Goal: Task Accomplishment & Management: Manage account settings

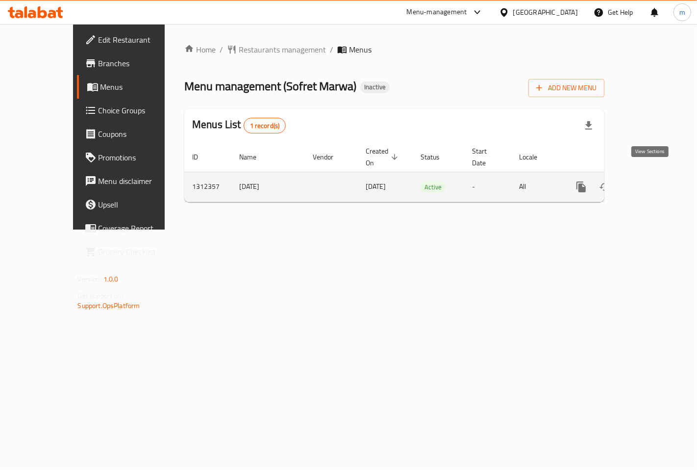
click at [658, 181] on icon "enhanced table" at bounding box center [652, 187] width 12 height 12
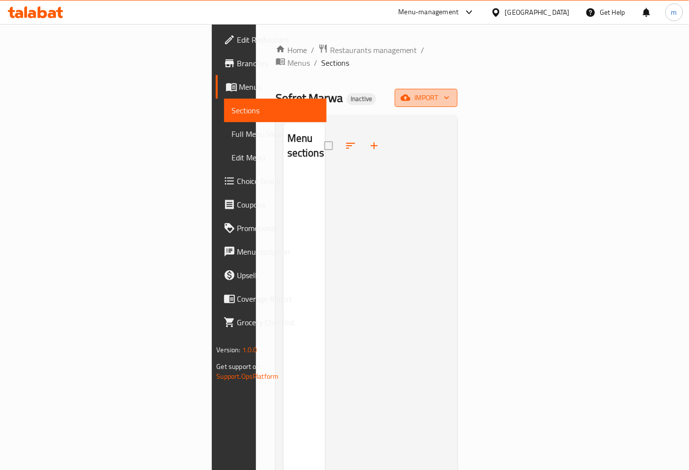
click at [449, 92] on span "import" at bounding box center [425, 98] width 47 height 12
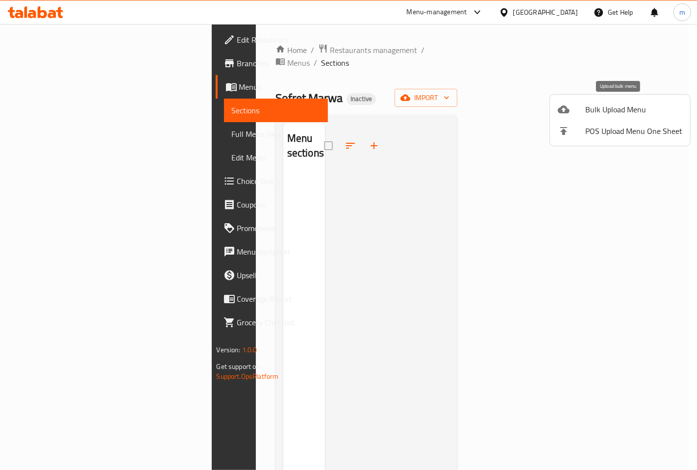
click at [609, 114] on span "Bulk Upload Menu" at bounding box center [633, 109] width 97 height 12
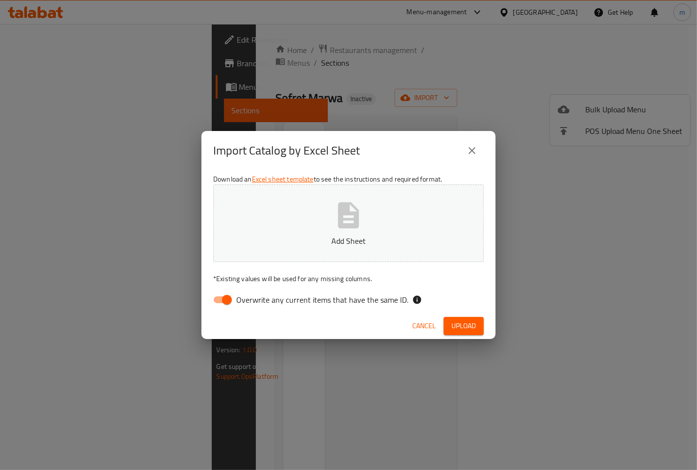
click at [227, 296] on input "Overwrite any current items that have the same ID." at bounding box center [227, 299] width 56 height 19
checkbox input "false"
click at [456, 324] on span "Upload" at bounding box center [463, 326] width 25 height 12
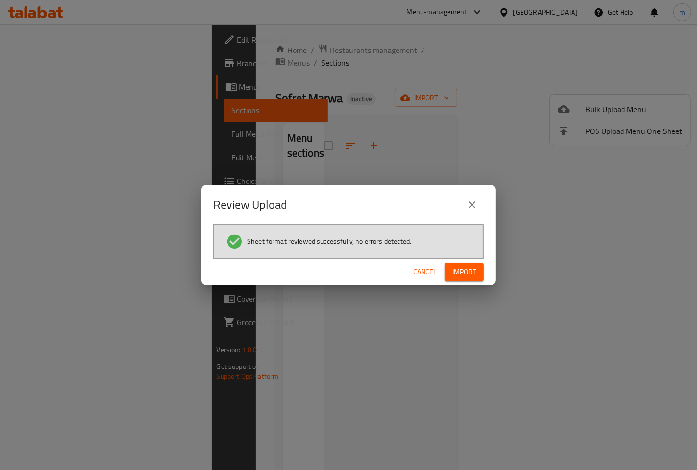
click at [453, 266] on span "Import" at bounding box center [464, 272] width 24 height 12
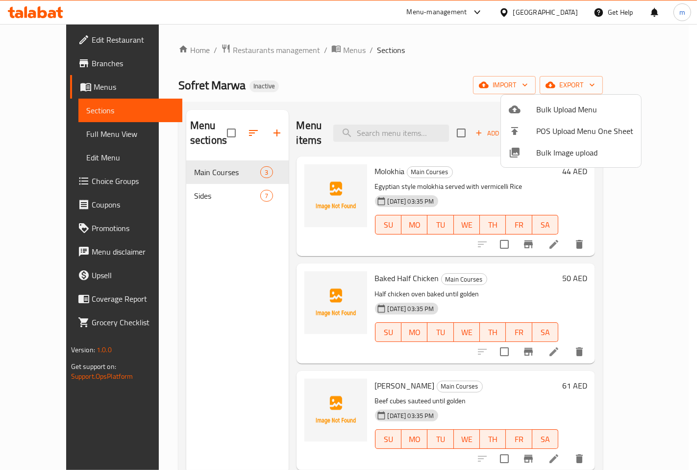
click at [666, 48] on div at bounding box center [348, 235] width 697 height 470
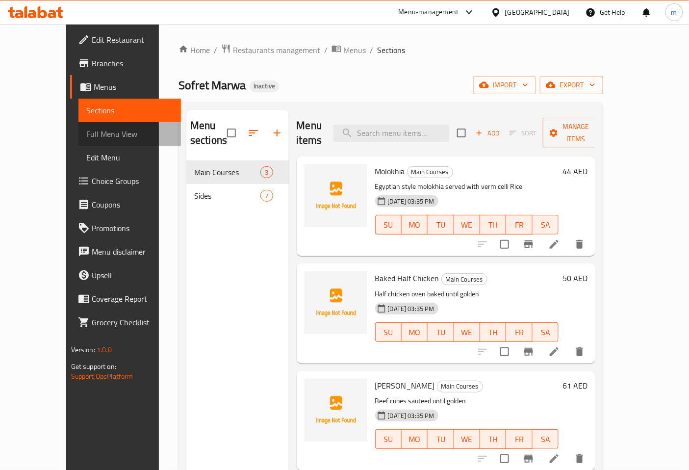
click at [86, 138] on span "Full Menu View" at bounding box center [129, 134] width 87 height 12
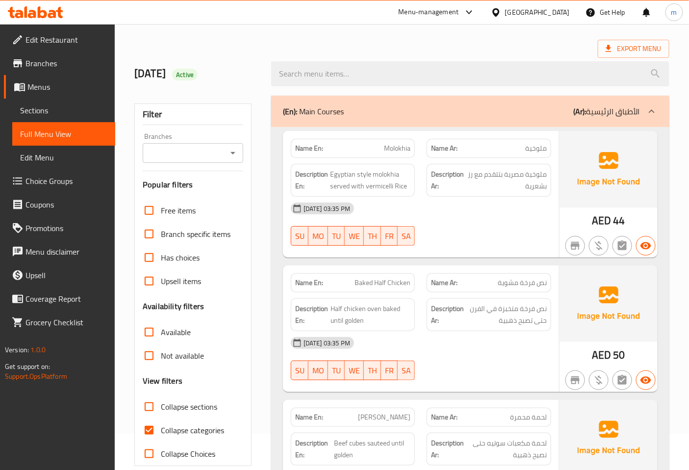
scroll to position [109, 0]
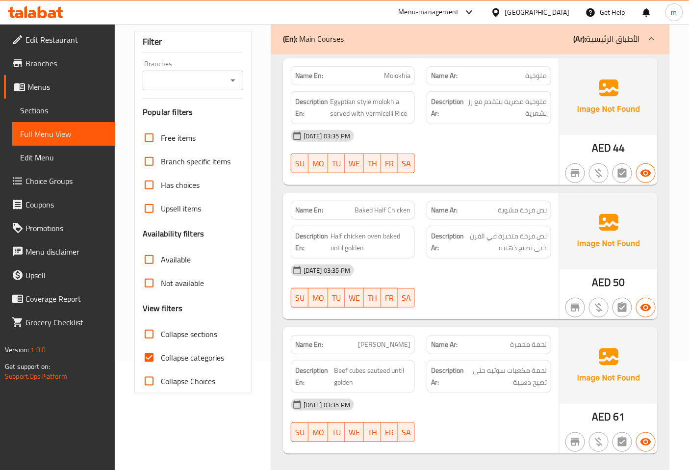
click at [175, 356] on span "Collapse categories" at bounding box center [192, 357] width 63 height 12
click at [161, 356] on input "Collapse categories" at bounding box center [149, 358] width 24 height 24
checkbox input "false"
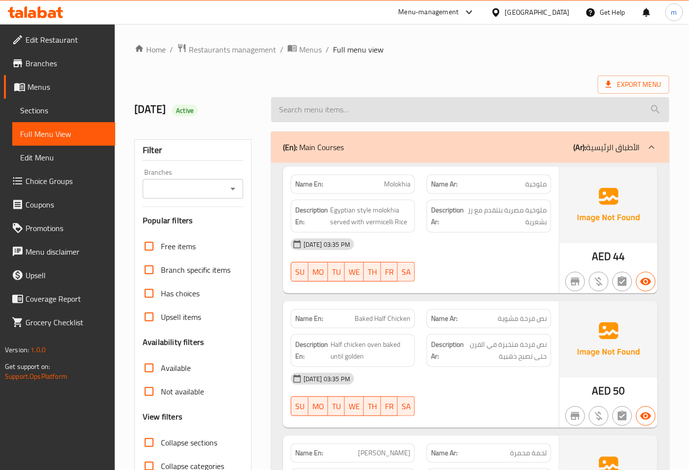
scroll to position [0, 0]
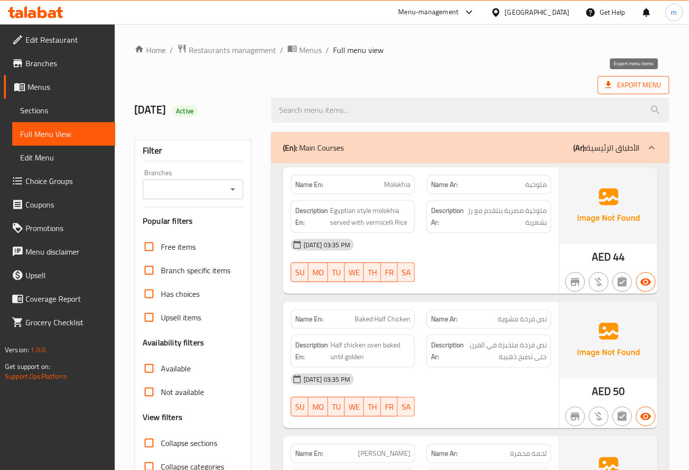
click at [641, 90] on span "Export Menu" at bounding box center [633, 85] width 56 height 12
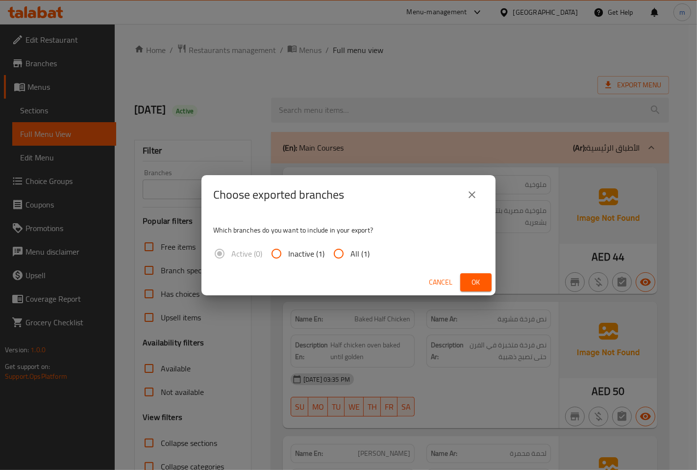
click at [350, 258] on span "All (1)" at bounding box center [359, 254] width 19 height 12
click at [350, 258] on input "All (1)" at bounding box center [339, 254] width 24 height 24
radio input "true"
click at [473, 274] on button "Ok" at bounding box center [475, 282] width 31 height 18
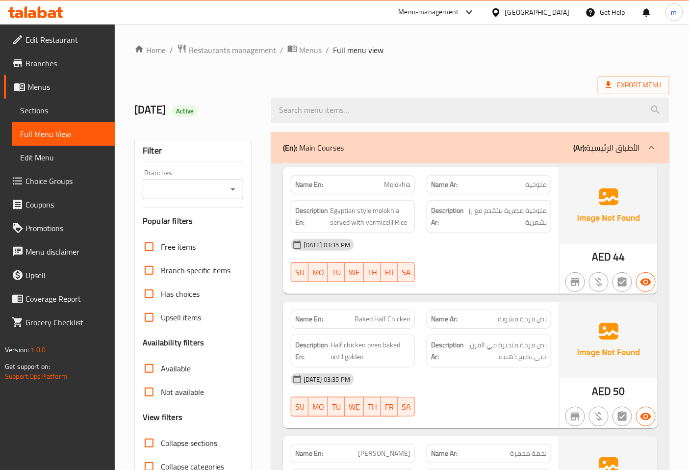
click at [50, 69] on span "Branches" at bounding box center [66, 63] width 82 height 12
